Goal: Task Accomplishment & Management: Complete application form

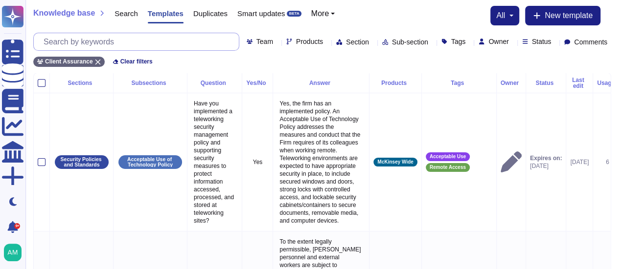
click at [106, 42] on input "text" at bounding box center [139, 41] width 200 height 17
paste input "Do employees provide acceptance to Data Privacy policy?"
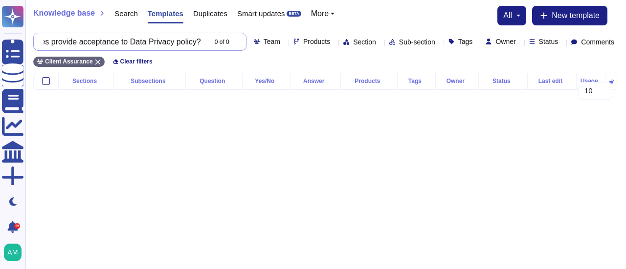
scroll to position [0, 104]
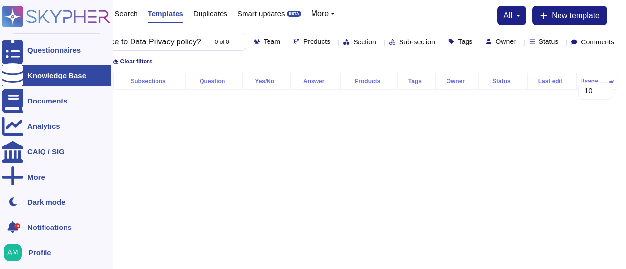
type input "Do employees provide acceptance to Data Privacy policy?"
click at [16, 75] on icon at bounding box center [13, 76] width 22 height 24
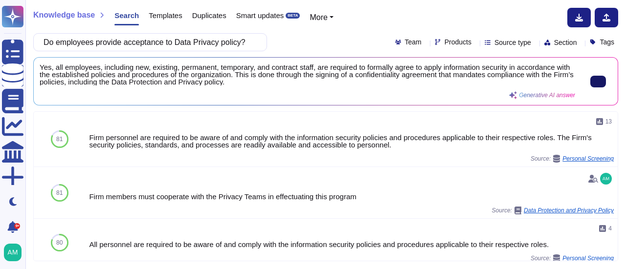
type input "Do employees provide acceptance to Data Privacy policy?"
click at [598, 82] on icon at bounding box center [598, 82] width 0 height 0
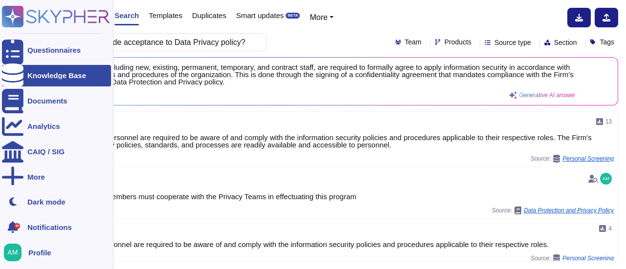
click at [15, 70] on div at bounding box center [13, 76] width 22 height 22
click at [11, 80] on icon at bounding box center [13, 76] width 22 height 24
click at [28, 112] on ul "Questionnaires Knowledge Base Documents Analytics CAIQ / SIG More" at bounding box center [56, 113] width 109 height 146
click at [33, 75] on div "Knowledge Base" at bounding box center [56, 75] width 59 height 7
click at [37, 45] on div "Questionnaires" at bounding box center [56, 51] width 109 height 22
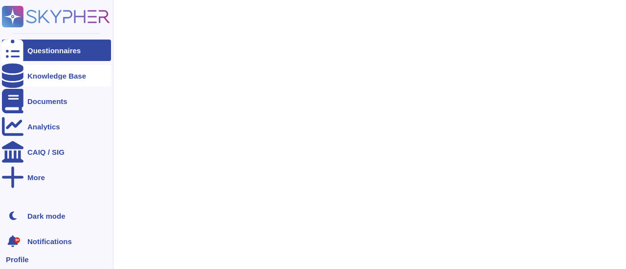
click at [34, 75] on div "Knowledge Base" at bounding box center [56, 75] width 59 height 7
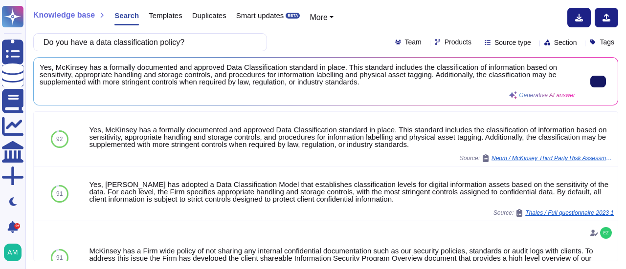
click at [590, 78] on button at bounding box center [598, 82] width 16 height 12
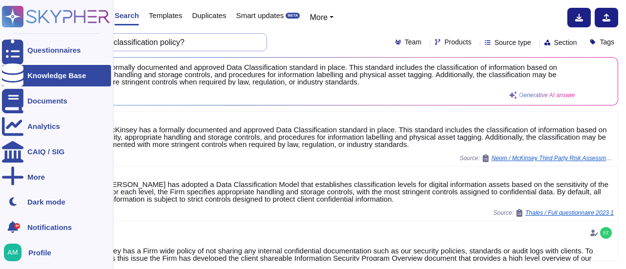
drag, startPoint x: 222, startPoint y: 44, endPoint x: 0, endPoint y: 59, distance: 222.5
click at [0, 59] on div "Questionnaires Knowledge Base Documents Analytics CAIQ / SIG More Dark mode 9+ …" at bounding box center [313, 134] width 626 height 269
paste input "make data privacy considerations in every process/tool"
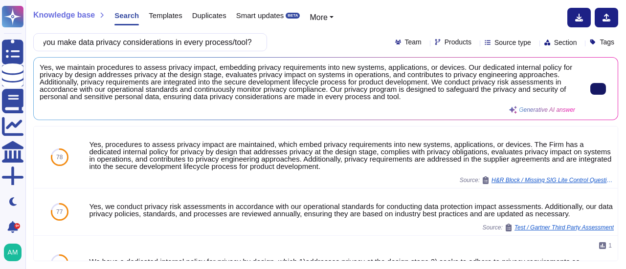
type input "Do you make data privacy considerations in every process/tool?"
click at [590, 83] on button at bounding box center [598, 89] width 16 height 12
click at [206, 40] on input "Do you make data privacy considerations in every process/tool?" at bounding box center [148, 42] width 218 height 17
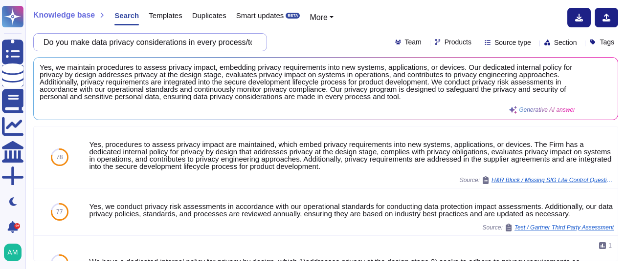
click at [206, 40] on input "Do you make data privacy considerations in every process/tool?" at bounding box center [148, 42] width 218 height 17
paste input "have a documented procedure for responding to requests from regulatory authorit…"
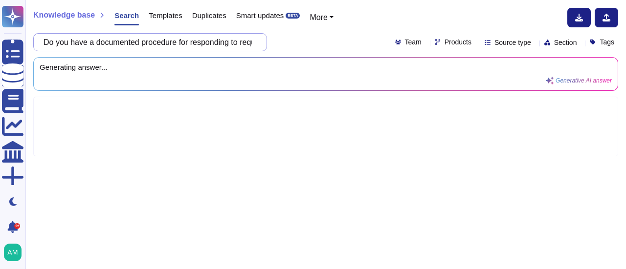
scroll to position [0, 329]
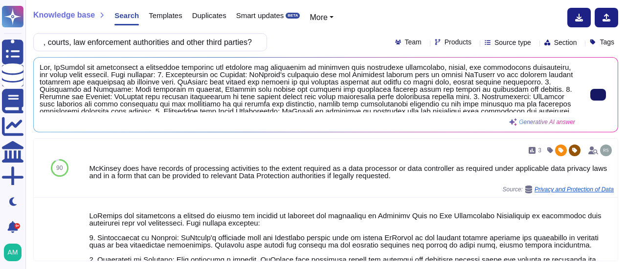
type input "Do you have a documented procedure for responding to requests from regulatory a…"
click at [596, 89] on button at bounding box center [598, 95] width 16 height 12
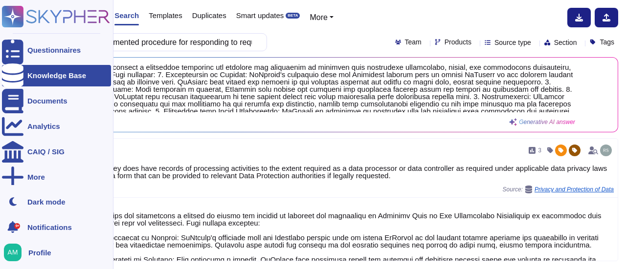
click at [3, 82] on div at bounding box center [13, 76] width 22 height 22
click at [43, 49] on div "Questionnaires" at bounding box center [53, 49] width 53 height 7
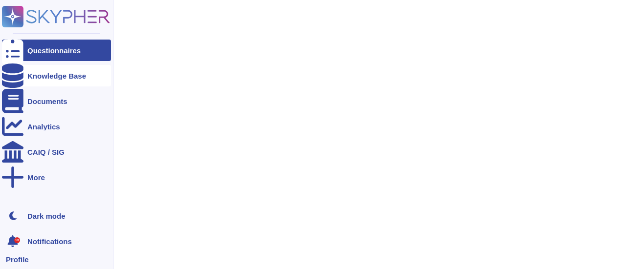
click at [41, 74] on div "Knowledge Base" at bounding box center [56, 75] width 59 height 7
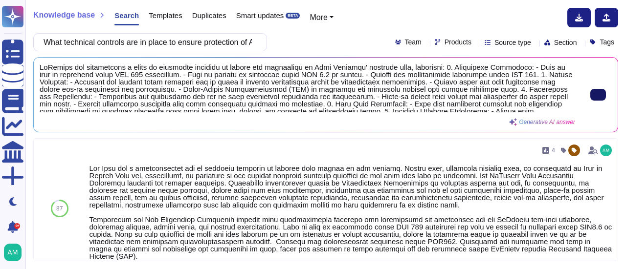
click at [590, 93] on button at bounding box center [598, 95] width 16 height 12
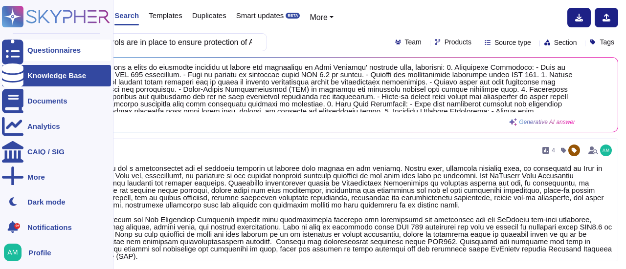
click at [12, 47] on icon at bounding box center [13, 50] width 22 height 29
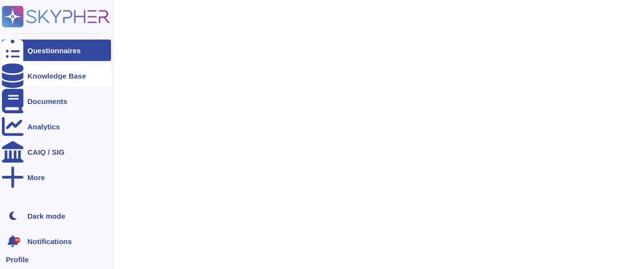
click at [22, 82] on div at bounding box center [13, 76] width 22 height 22
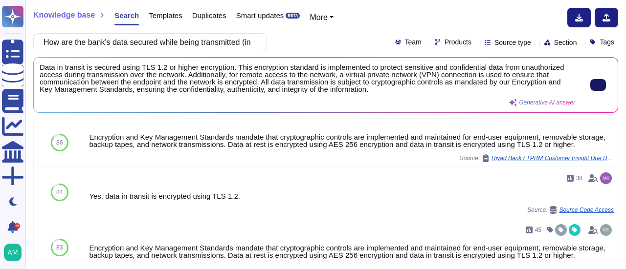
click at [590, 84] on button at bounding box center [598, 85] width 16 height 12
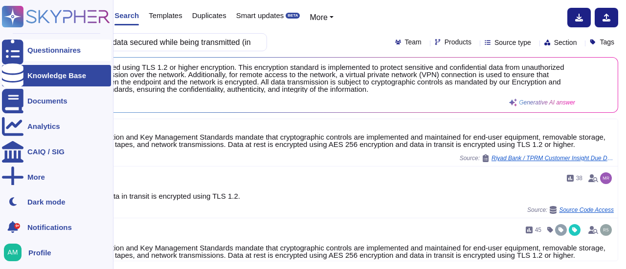
click at [15, 55] on div at bounding box center [13, 51] width 22 height 22
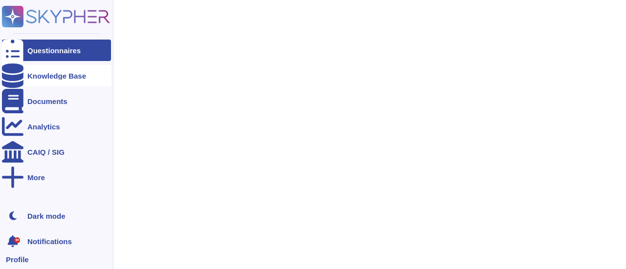
click at [28, 78] on div "Knowledge Base" at bounding box center [56, 75] width 59 height 7
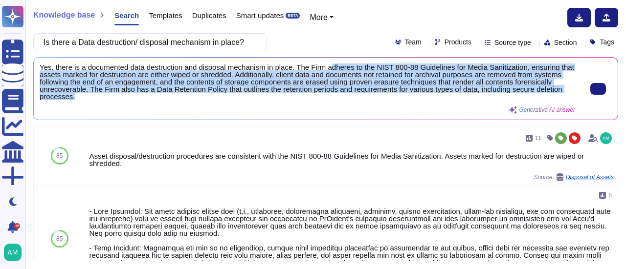
scroll to position [1, 0]
drag, startPoint x: 325, startPoint y: 67, endPoint x: 339, endPoint y: 96, distance: 32.1
click at [339, 96] on span "Yes, there is a documented data destruction and disposal mechanism in place. Th…" at bounding box center [307, 82] width 535 height 37
copy span "dheres to the NIST 800-88 Guidelines for Media Sanitization, ensuring that asse…"
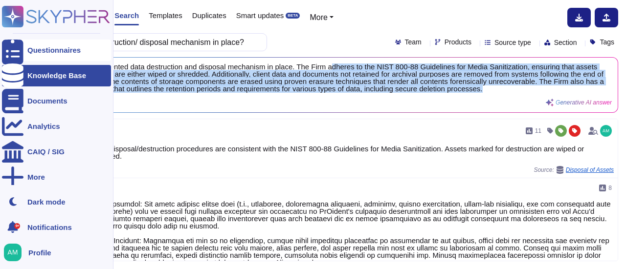
click at [20, 45] on div at bounding box center [13, 51] width 22 height 22
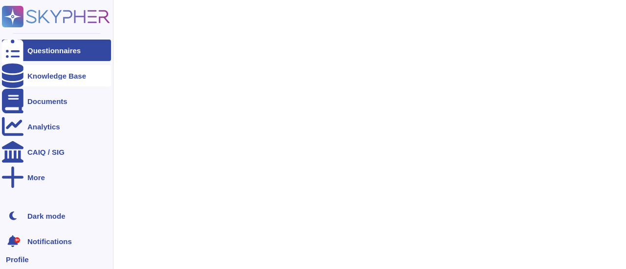
click at [22, 74] on div at bounding box center [13, 76] width 22 height 22
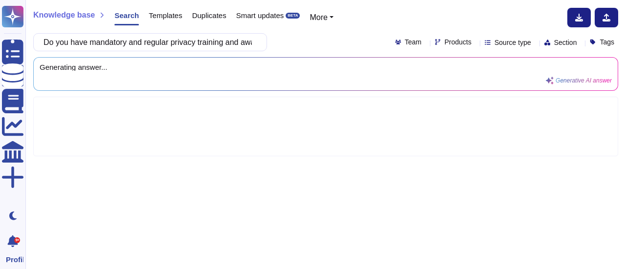
scroll to position [0, 64]
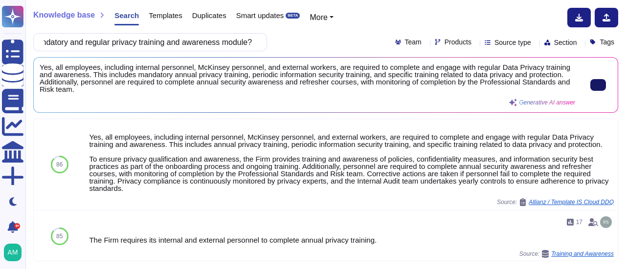
click at [602, 87] on button at bounding box center [598, 85] width 16 height 12
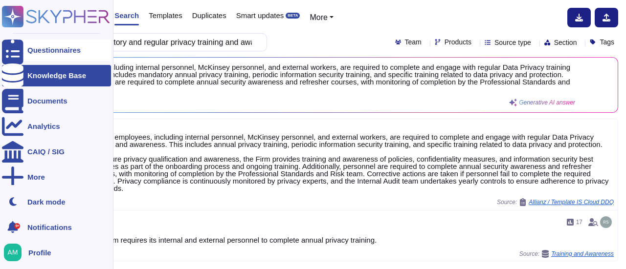
click at [51, 56] on div "Questionnaires" at bounding box center [56, 51] width 109 height 22
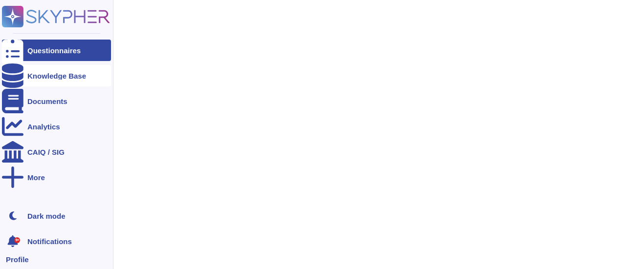
click at [49, 77] on div "Knowledge Base" at bounding box center [56, 75] width 59 height 7
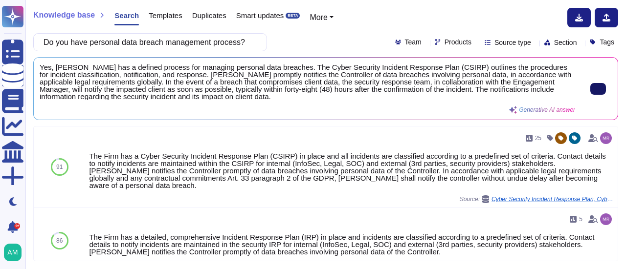
click at [590, 84] on button at bounding box center [598, 89] width 16 height 12
